Goal: Ask a question

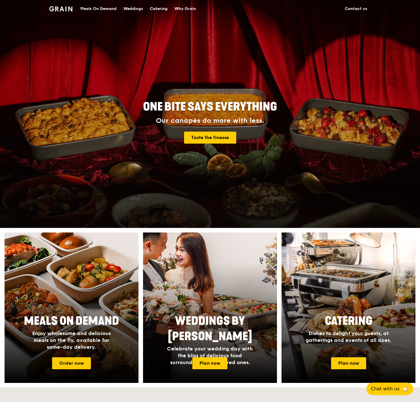
click at [101, 10] on div "Meals On Demand" at bounding box center [98, 8] width 36 height 17
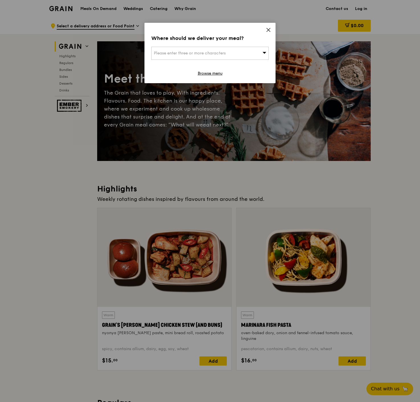
click at [265, 28] on div "Where should we deliver your meal? Please enter three or more characters Browse…" at bounding box center [210, 53] width 131 height 60
click at [267, 29] on icon at bounding box center [268, 29] width 5 height 5
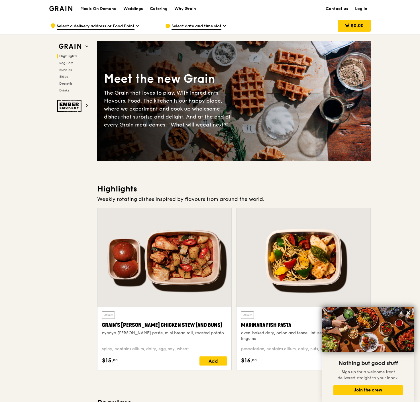
click at [127, 27] on span "Select a delivery address or Food Point" at bounding box center [96, 26] width 78 height 6
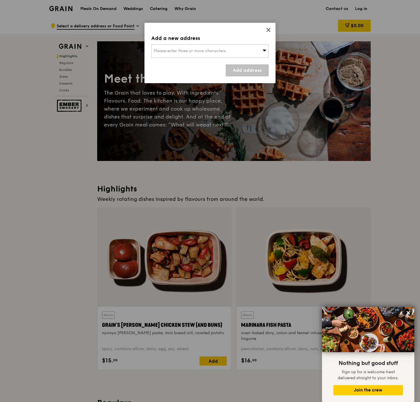
click at [176, 54] on div "Please enter three or more characters" at bounding box center [209, 50] width 117 height 13
click at [174, 48] on input "search" at bounding box center [210, 51] width 117 height 13
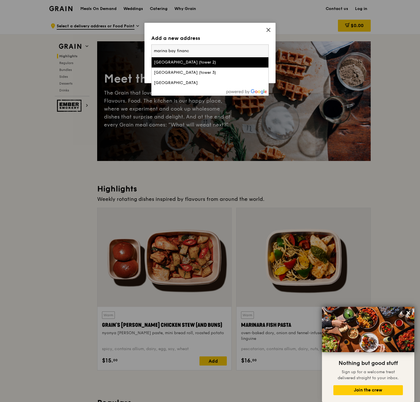
type input "marina bay financ"
click at [192, 64] on div "Marina Bay Financial Centre (tower 2)" at bounding box center [196, 63] width 84 height 6
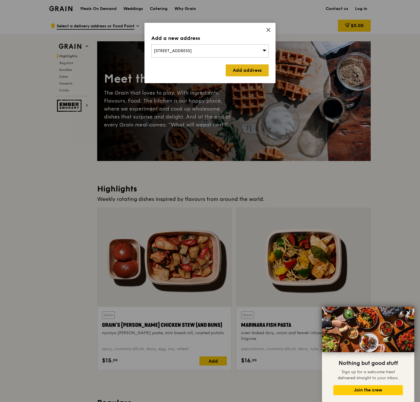
click at [234, 68] on link "Add address" at bounding box center [247, 70] width 43 height 12
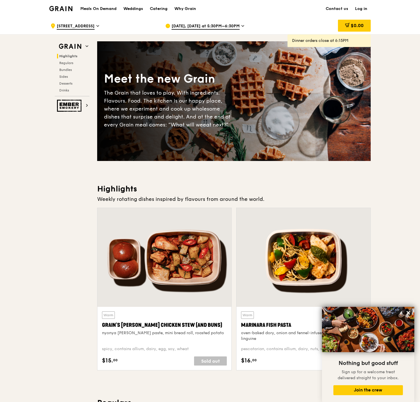
click at [220, 25] on span "Sep 11, Today at 5:30PM–6:30PM" at bounding box center [206, 26] width 68 height 6
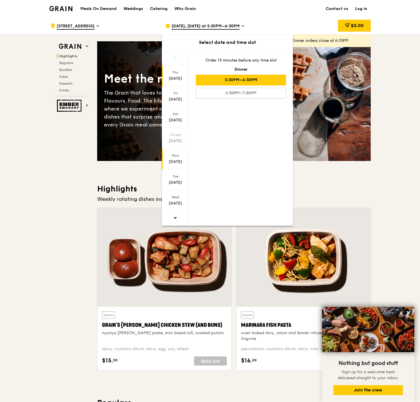
scroll to position [114, 0]
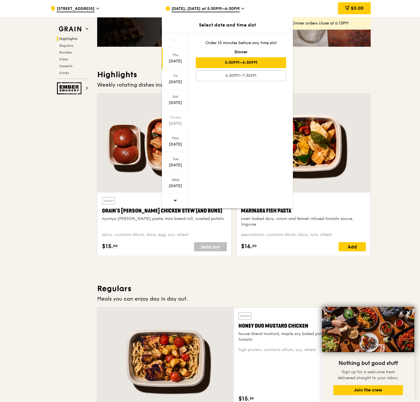
click at [172, 198] on div at bounding box center [175, 201] width 27 height 15
click at [175, 184] on div "Sep 24" at bounding box center [175, 186] width 25 height 6
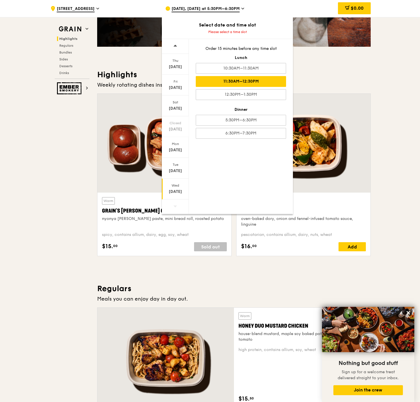
click at [216, 84] on div "11:30AM–12:30PM" at bounding box center [241, 81] width 90 height 11
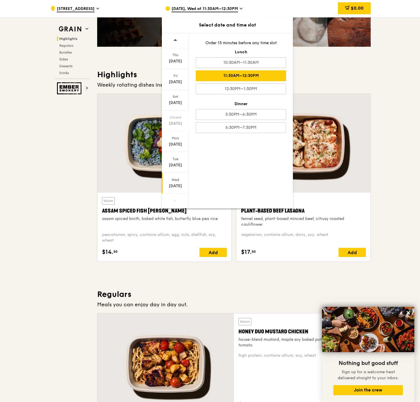
click at [350, 75] on h3 "Highlights" at bounding box center [234, 75] width 274 height 10
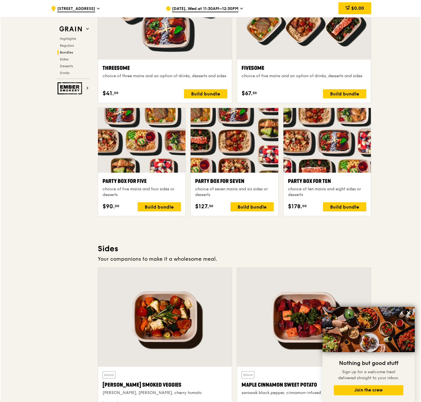
scroll to position [1083, 0]
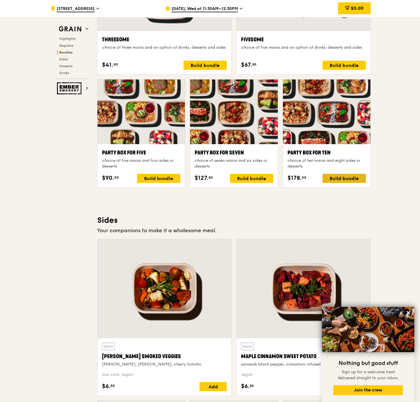
click at [334, 176] on div "Build bundle" at bounding box center [344, 178] width 43 height 9
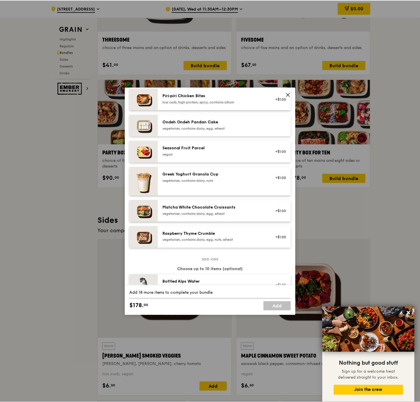
scroll to position [456, 0]
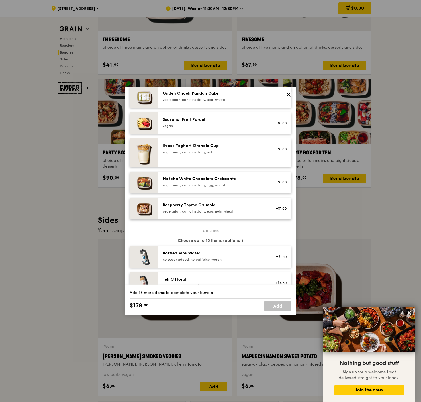
click at [289, 97] on icon at bounding box center [288, 94] width 5 height 5
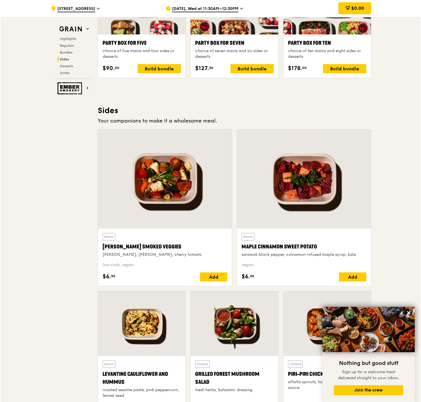
scroll to position [1165, 0]
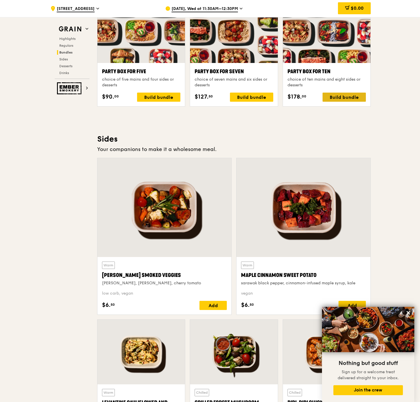
click at [335, 98] on div "Build bundle" at bounding box center [344, 97] width 43 height 9
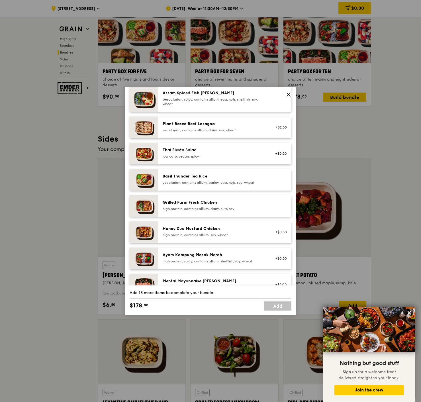
scroll to position [29, 0]
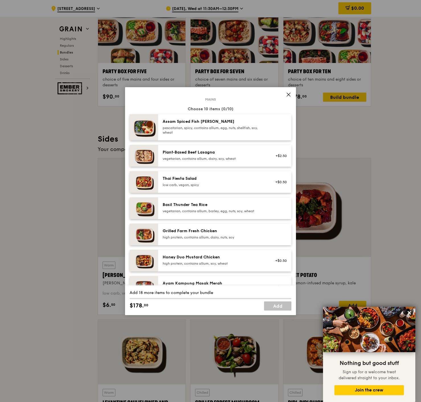
click at [230, 132] on div "pescatarian, spicy, contains allium, egg, nuts, shellfish, soy, wheat" at bounding box center [214, 130] width 102 height 9
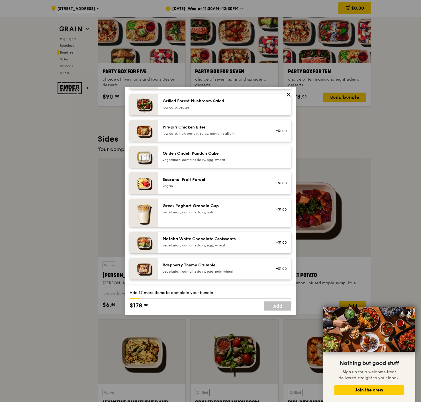
scroll to position [367, 0]
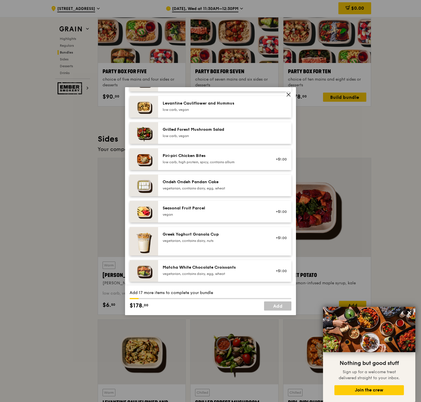
click at [228, 179] on div "Ondeh Ondeh Pandan Cake" at bounding box center [214, 182] width 102 height 6
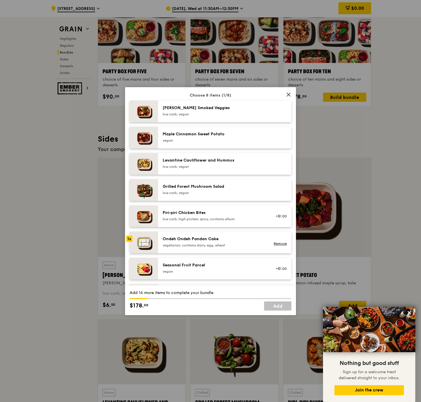
click at [224, 147] on div "Maple Cinnamon Sweet Potato vegan" at bounding box center [224, 138] width 133 height 22
click at [226, 116] on div "low carb, vegan" at bounding box center [214, 114] width 102 height 5
click at [218, 241] on div "Ondeh Ondeh Pandan Cake" at bounding box center [214, 239] width 102 height 6
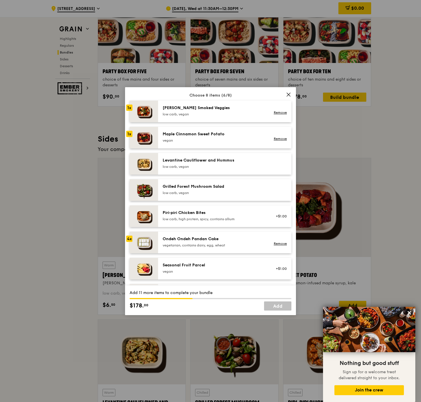
click at [218, 241] on div "Ondeh Ondeh Pandan Cake" at bounding box center [214, 239] width 102 height 6
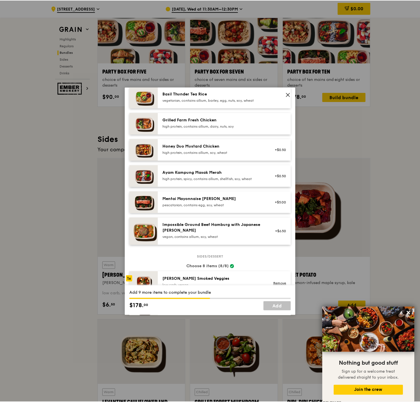
scroll to position [0, 0]
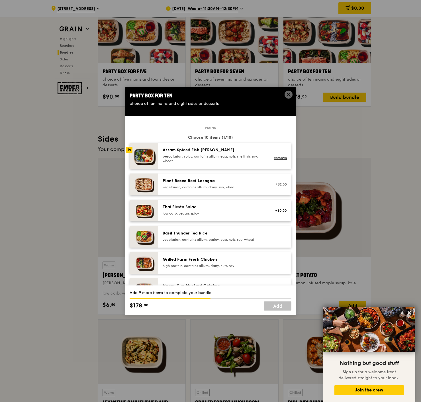
click at [222, 160] on div "pescatarian, spicy, contains allium, egg, nuts, shellfish, soy, wheat" at bounding box center [214, 158] width 102 height 9
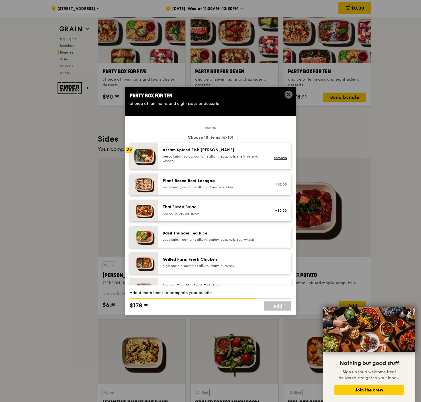
click at [222, 160] on div "pescatarian, spicy, contains allium, egg, nuts, shellfish, soy, wheat" at bounding box center [214, 158] width 102 height 9
click at [279, 307] on link "Add" at bounding box center [277, 306] width 27 height 9
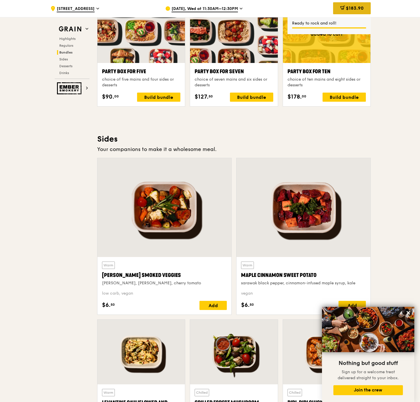
click at [352, 10] on span "$183.90" at bounding box center [355, 7] width 18 height 5
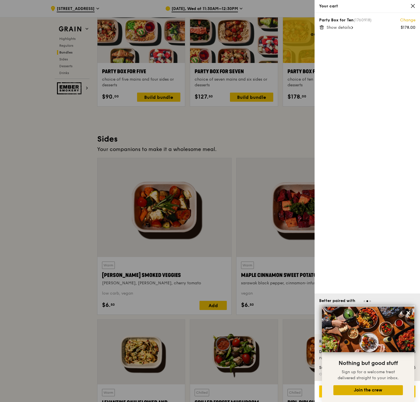
click at [365, 392] on button "Join the crew" at bounding box center [369, 390] width 70 height 10
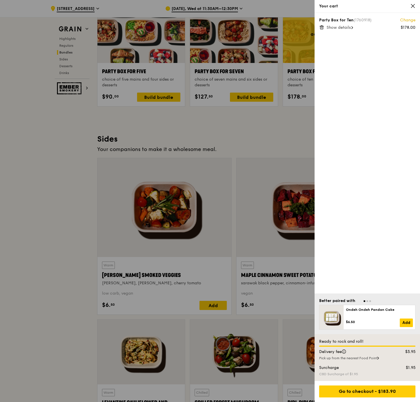
click at [414, 6] on icon at bounding box center [413, 5] width 5 height 5
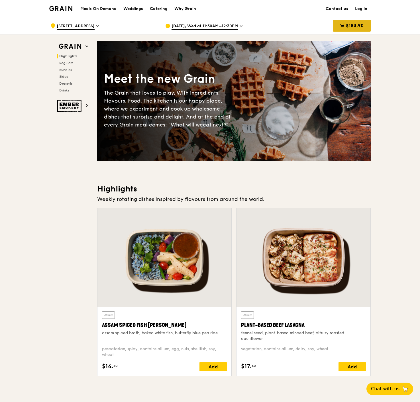
click at [351, 27] on span "$183.90" at bounding box center [355, 25] width 18 height 5
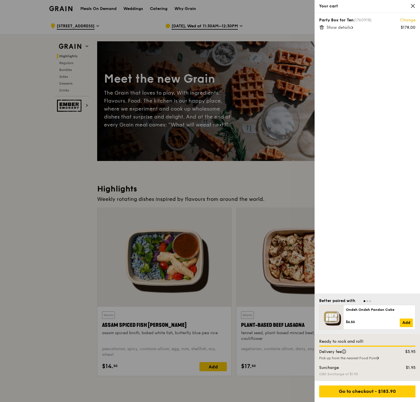
click at [372, 357] on div "Pick up from the nearest Food Point" at bounding box center [367, 358] width 96 height 5
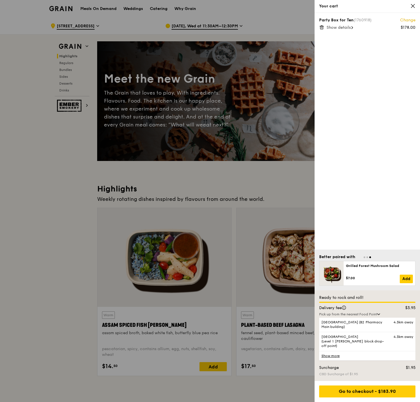
click at [322, 358] on link "Show more" at bounding box center [367, 355] width 96 height 9
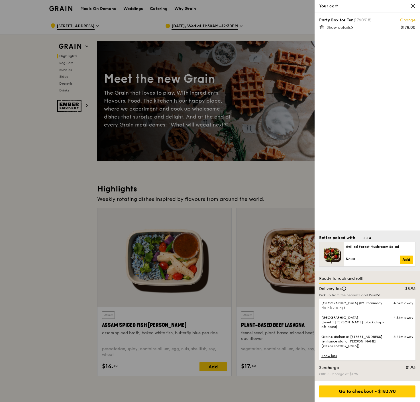
click at [335, 369] on div "Surcharge" at bounding box center [355, 368] width 78 height 6
click at [331, 356] on link "Show less" at bounding box center [367, 355] width 96 height 9
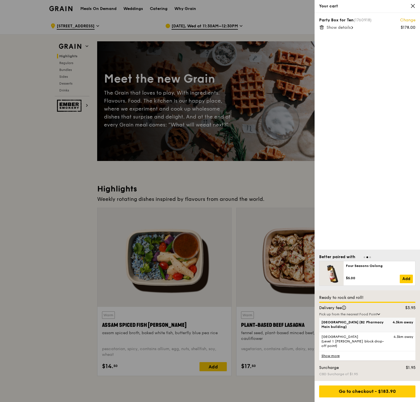
click at [340, 329] on span "Tan Tock Seng Hospital (B2 Pharmacy Main building)" at bounding box center [356, 324] width 69 height 9
click at [0, 0] on input "Tan Tock Seng Hospital (B2 Pharmacy Main building) 4.3km away" at bounding box center [0, 0] width 0 height 0
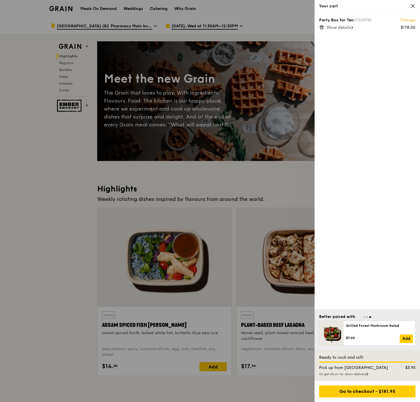
click at [356, 373] on div "Or get door-to-door delivery" at bounding box center [367, 374] width 96 height 5
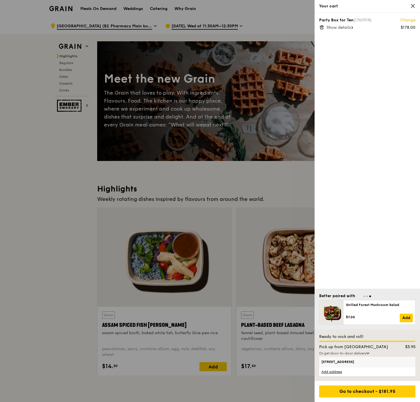
click at [348, 362] on span "10 Marina Boulevard, 018983" at bounding box center [356, 362] width 69 height 5
click at [0, 0] on input "10 Marina Boulevard, 018983" at bounding box center [0, 0] width 0 height 0
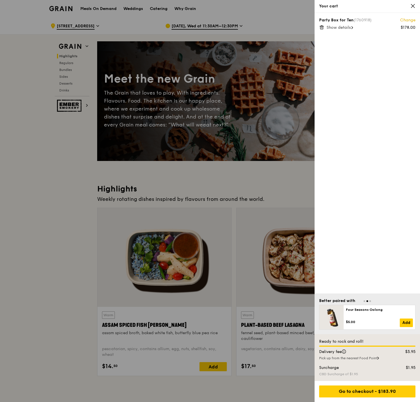
click at [411, 6] on icon at bounding box center [413, 5] width 5 height 5
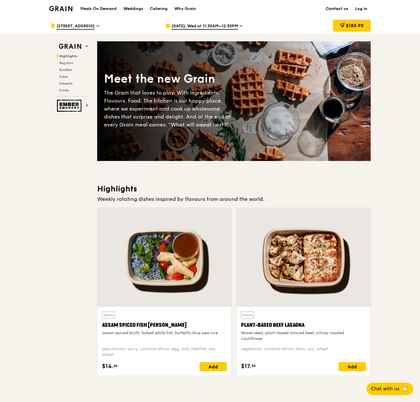
click at [342, 7] on link "Contact us" at bounding box center [336, 8] width 29 height 17
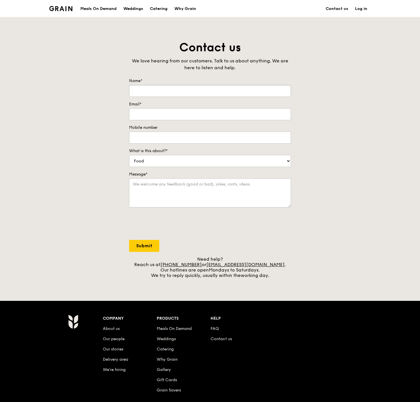
click at [194, 88] on input "Name*" at bounding box center [210, 91] width 162 height 12
type input "[PERSON_NAME]"
type input "[EMAIL_ADDRESS][DOMAIN_NAME]"
type input "81398482"
click at [186, 189] on textarea "Message*" at bounding box center [210, 192] width 162 height 29
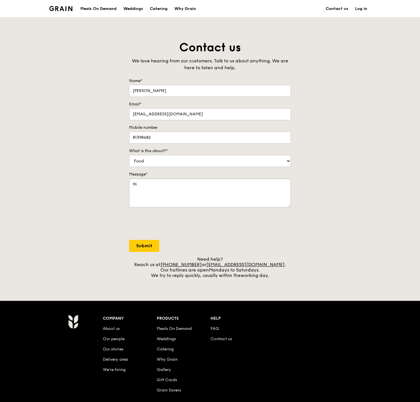
type textarea "H"
type textarea "J"
type textarea "checking if you have a different menu for 30pax catering please?"
click at [137, 245] on input "Submit" at bounding box center [144, 246] width 30 height 12
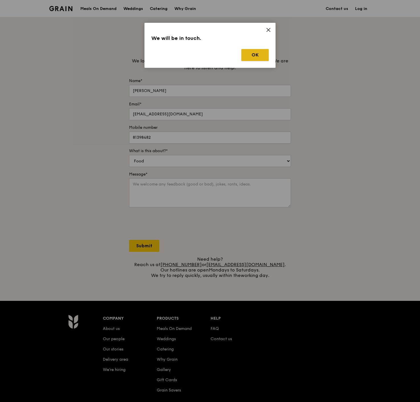
click at [251, 56] on button "OK" at bounding box center [254, 55] width 27 height 12
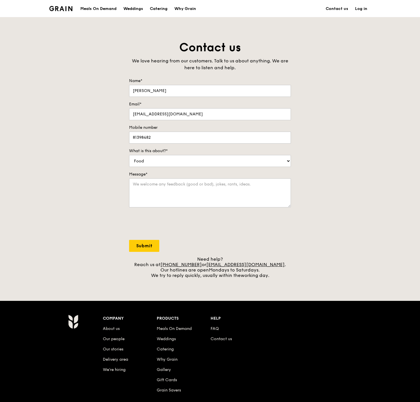
click at [61, 8] on img at bounding box center [60, 8] width 23 height 5
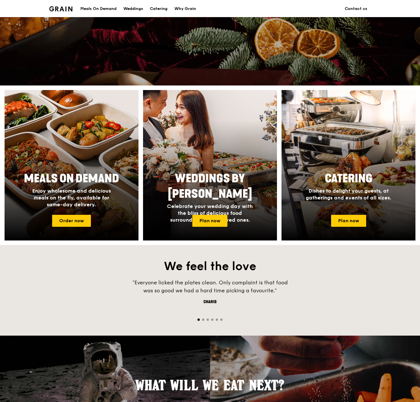
scroll to position [228, 0]
